Goal: Information Seeking & Learning: Learn about a topic

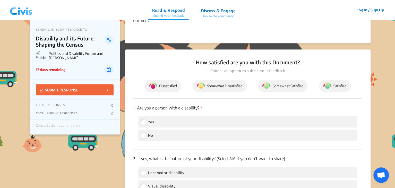
scroll to position [150, 0]
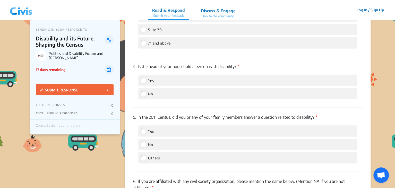
scroll to position [552, 0]
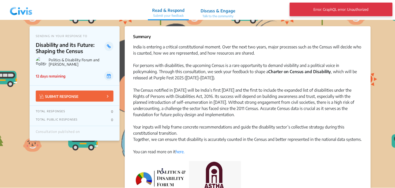
scroll to position [150, 0]
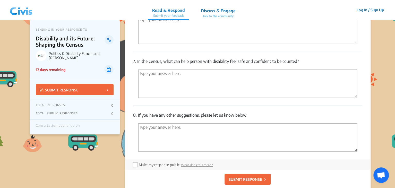
scroll to position [732, 0]
